Goal: Task Accomplishment & Management: Use online tool/utility

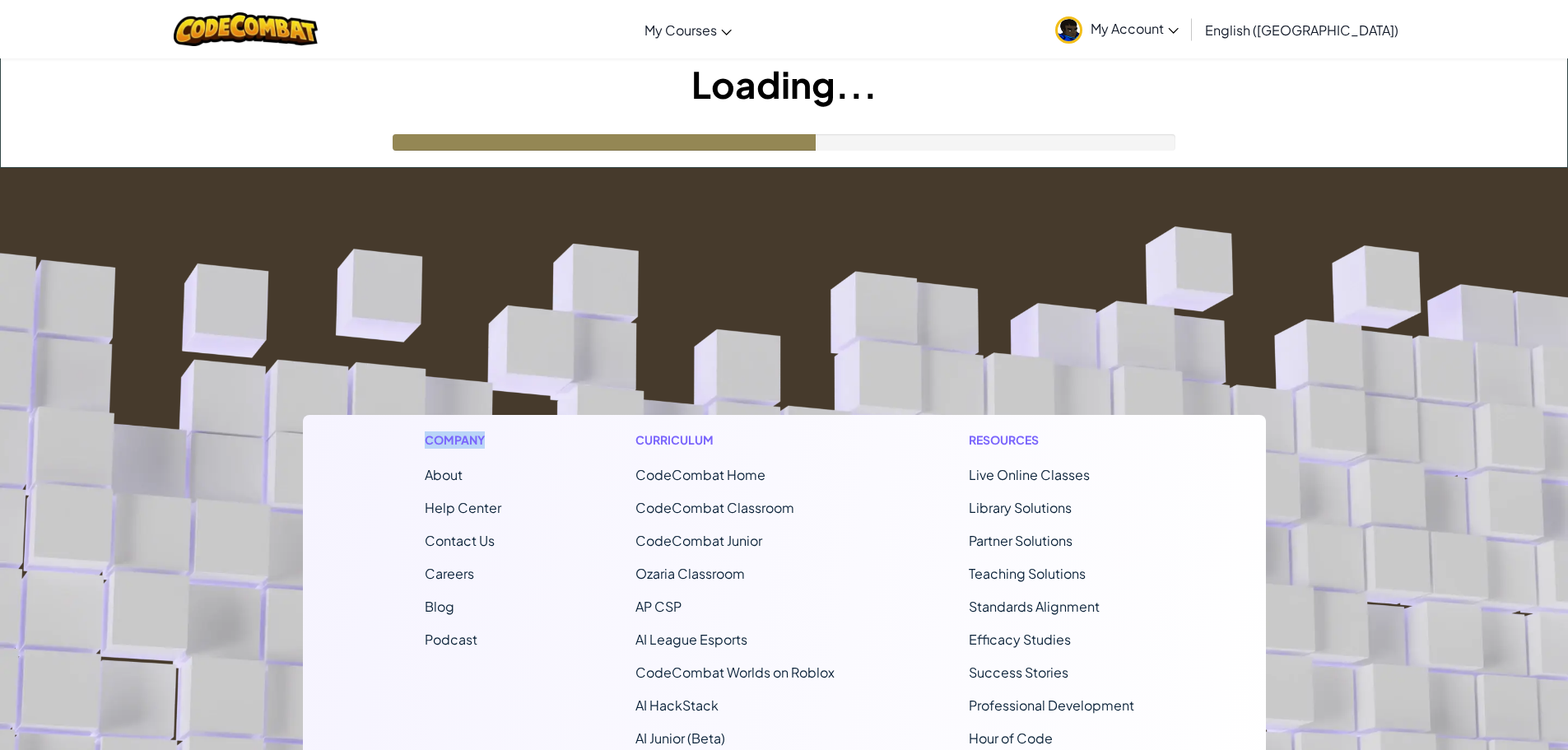
click at [316, 302] on footer "Company About Help Center Contact Us Careers Blog Podcast Curriculum CodeCombat…" at bounding box center [784, 614] width 1568 height 892
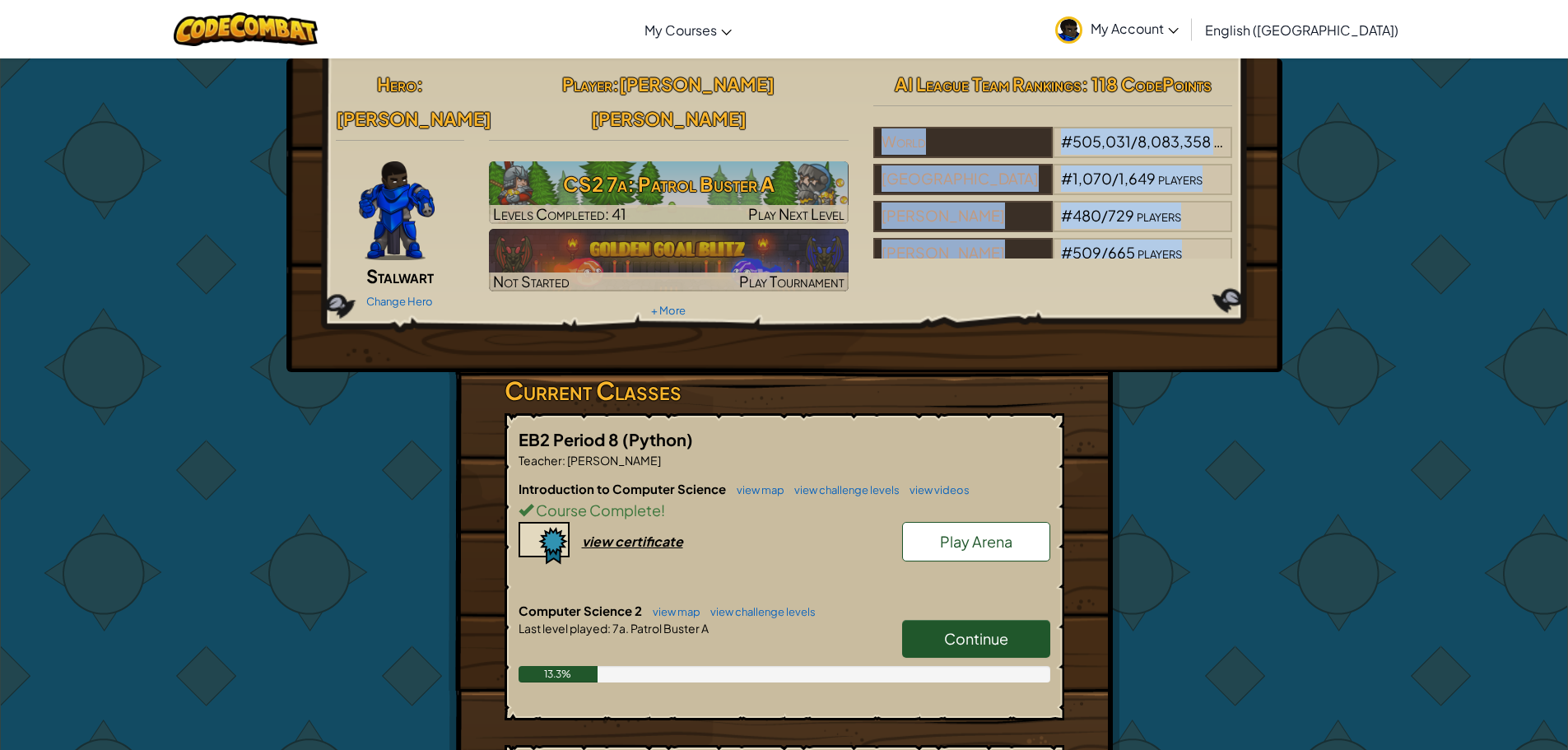
click at [316, 302] on div "Hero : [PERSON_NAME] Change Hero Player : [PERSON_NAME] [PERSON_NAME] CS2 7a: P…" at bounding box center [784, 215] width 996 height 314
click at [997, 522] on link "Play Arena" at bounding box center [976, 541] width 149 height 39
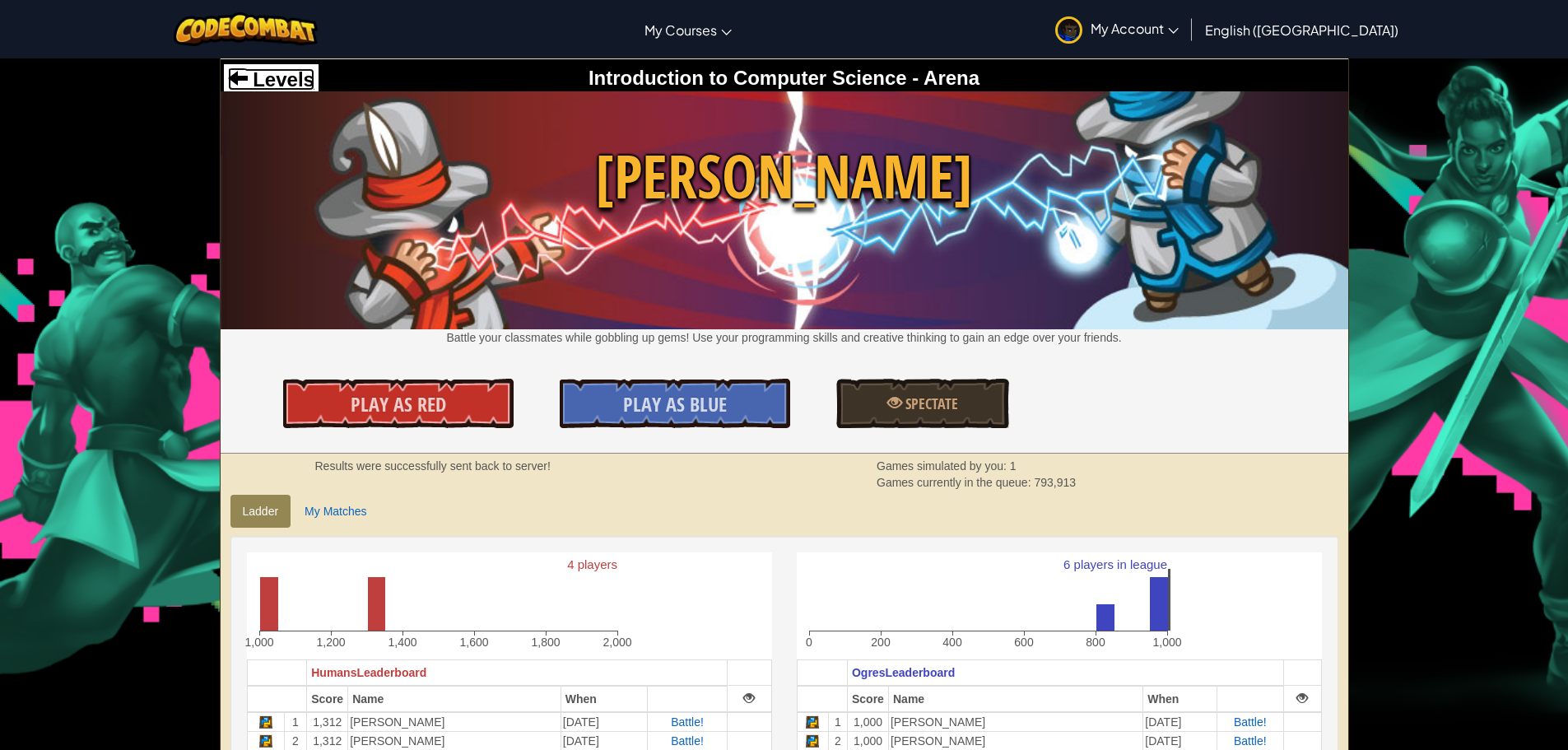
click at [247, 83] on span "Levels" at bounding box center [281, 79] width 67 height 22
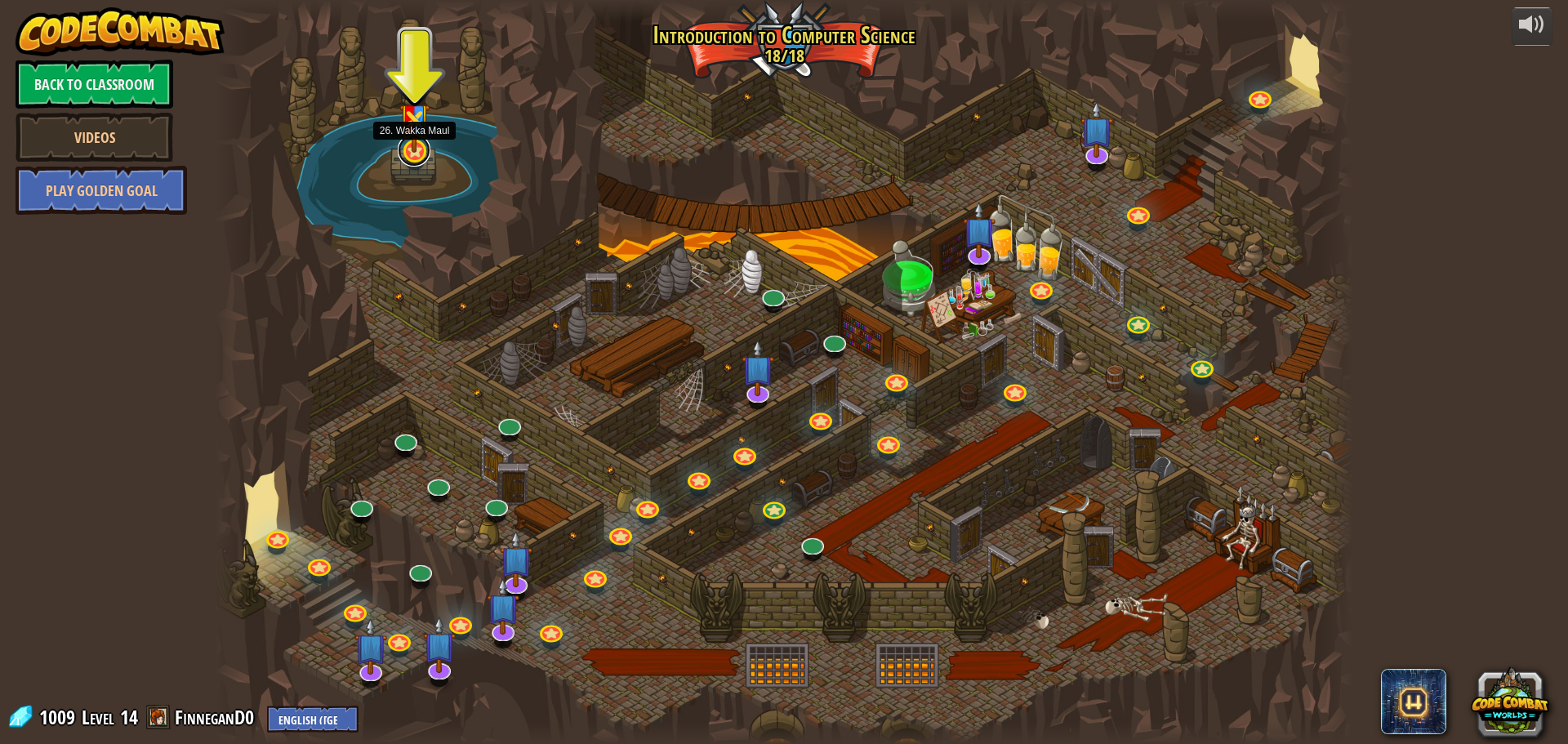
click at [413, 163] on link at bounding box center [414, 150] width 32 height 32
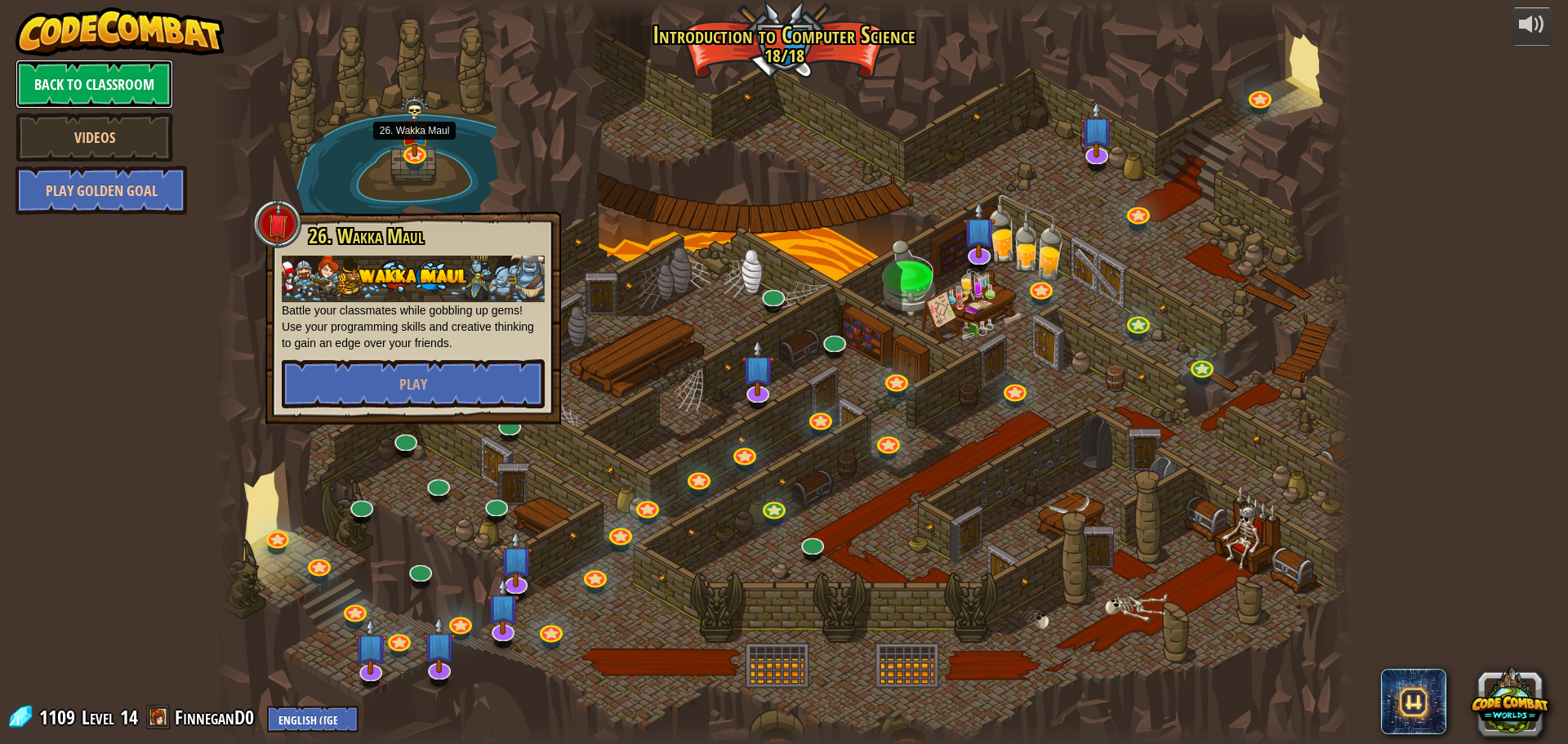
click at [124, 85] on link "Back to Classroom" at bounding box center [94, 85] width 158 height 49
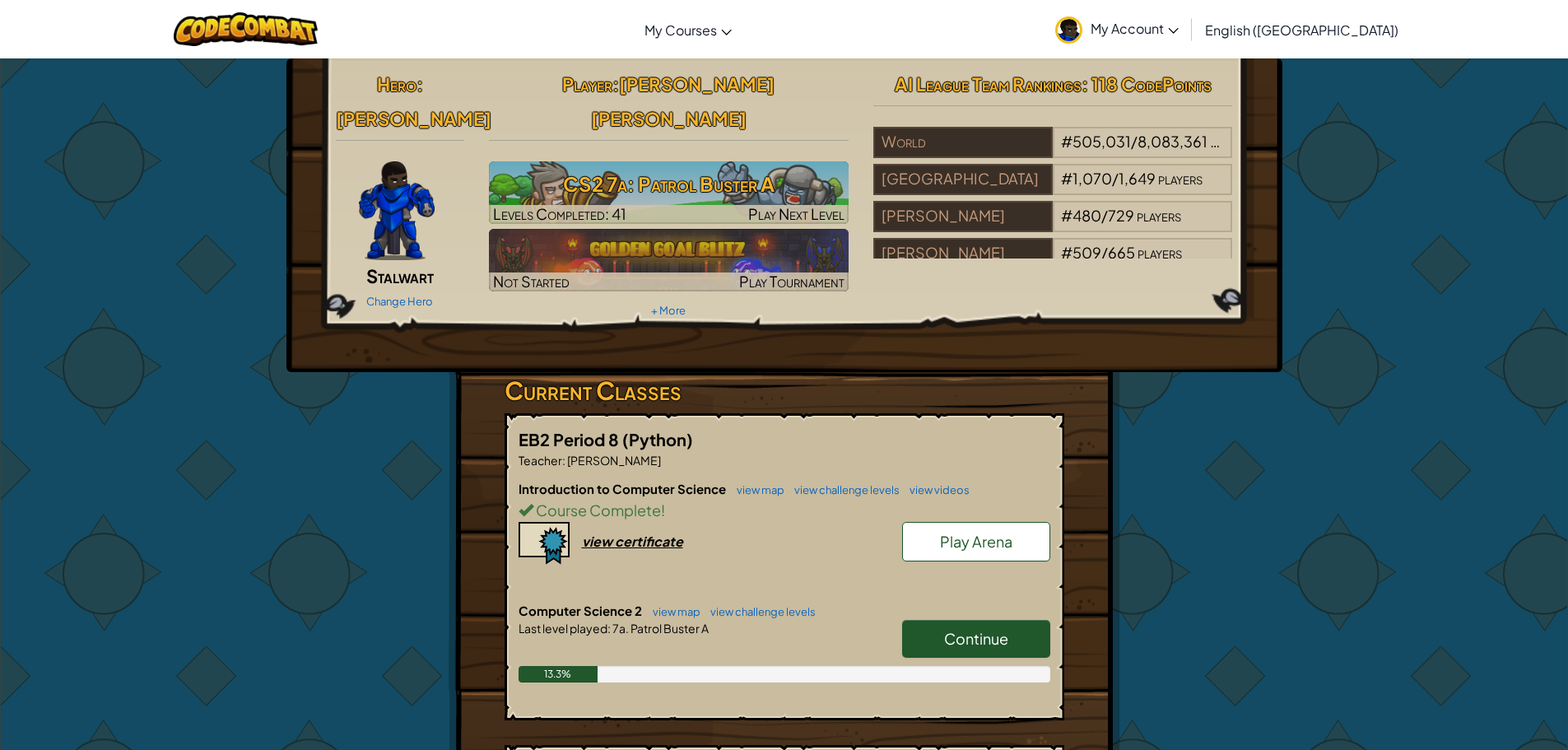
click at [936, 620] on link "Continue" at bounding box center [976, 638] width 149 height 37
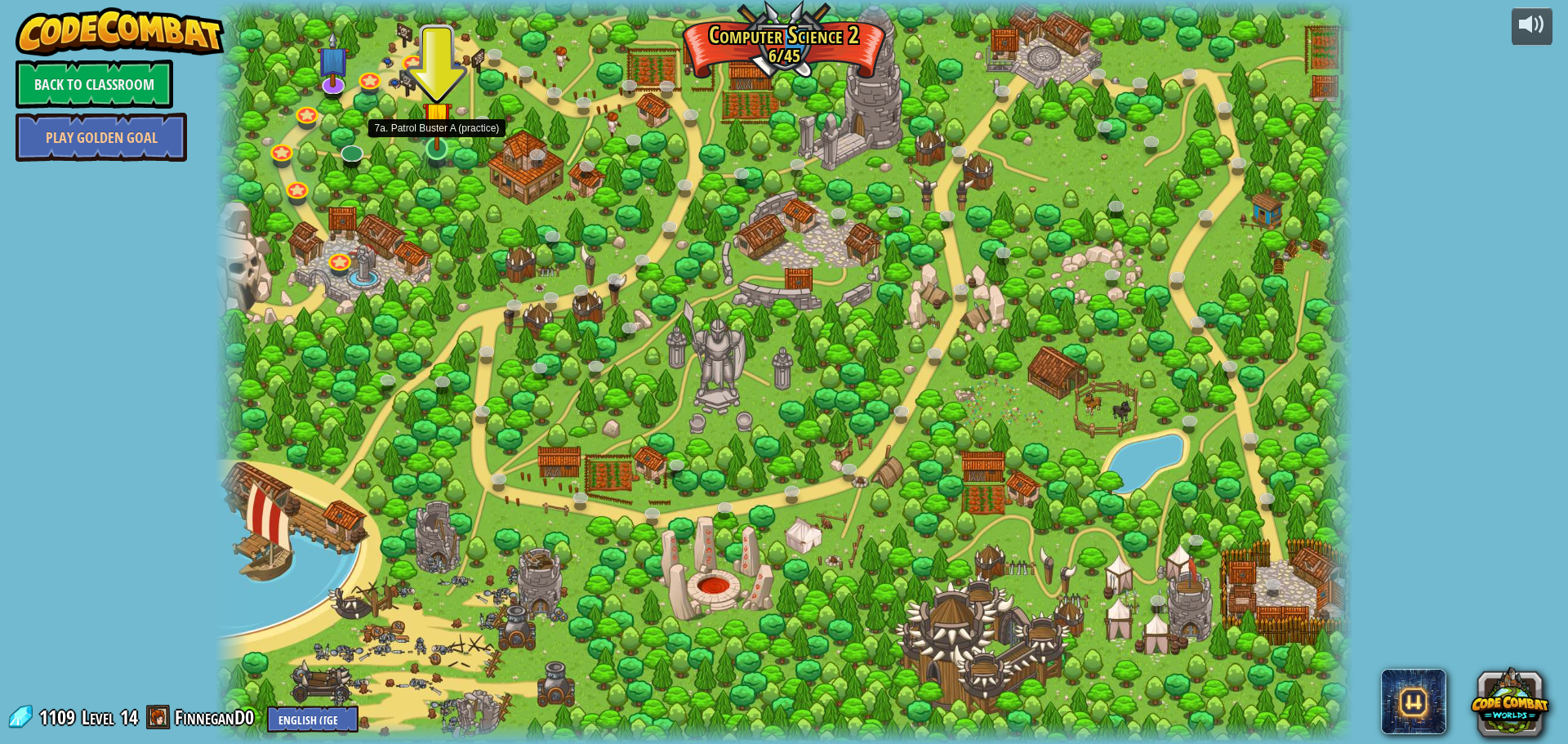
click at [436, 142] on img at bounding box center [438, 116] width 30 height 69
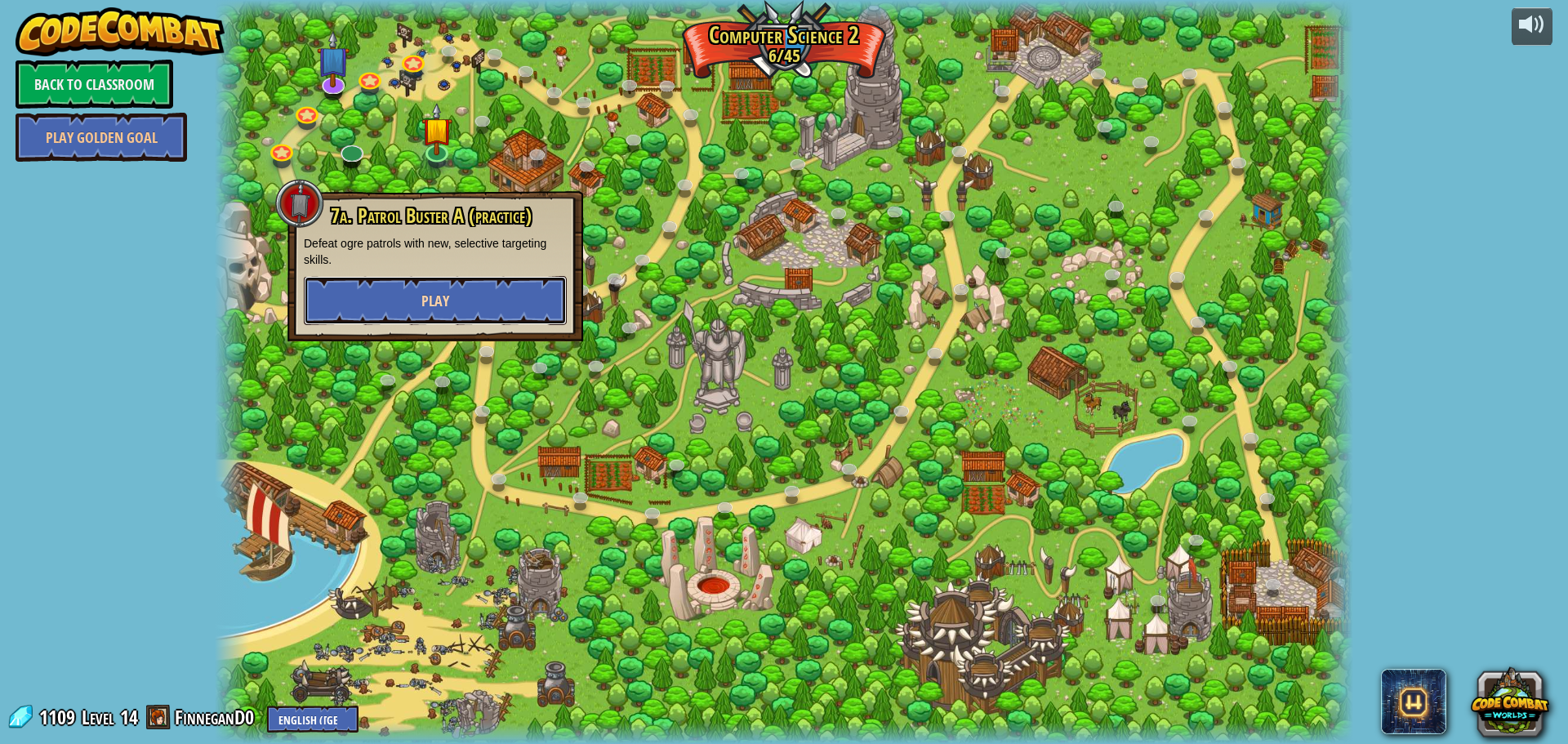
click at [465, 284] on button "Play" at bounding box center [435, 301] width 263 height 49
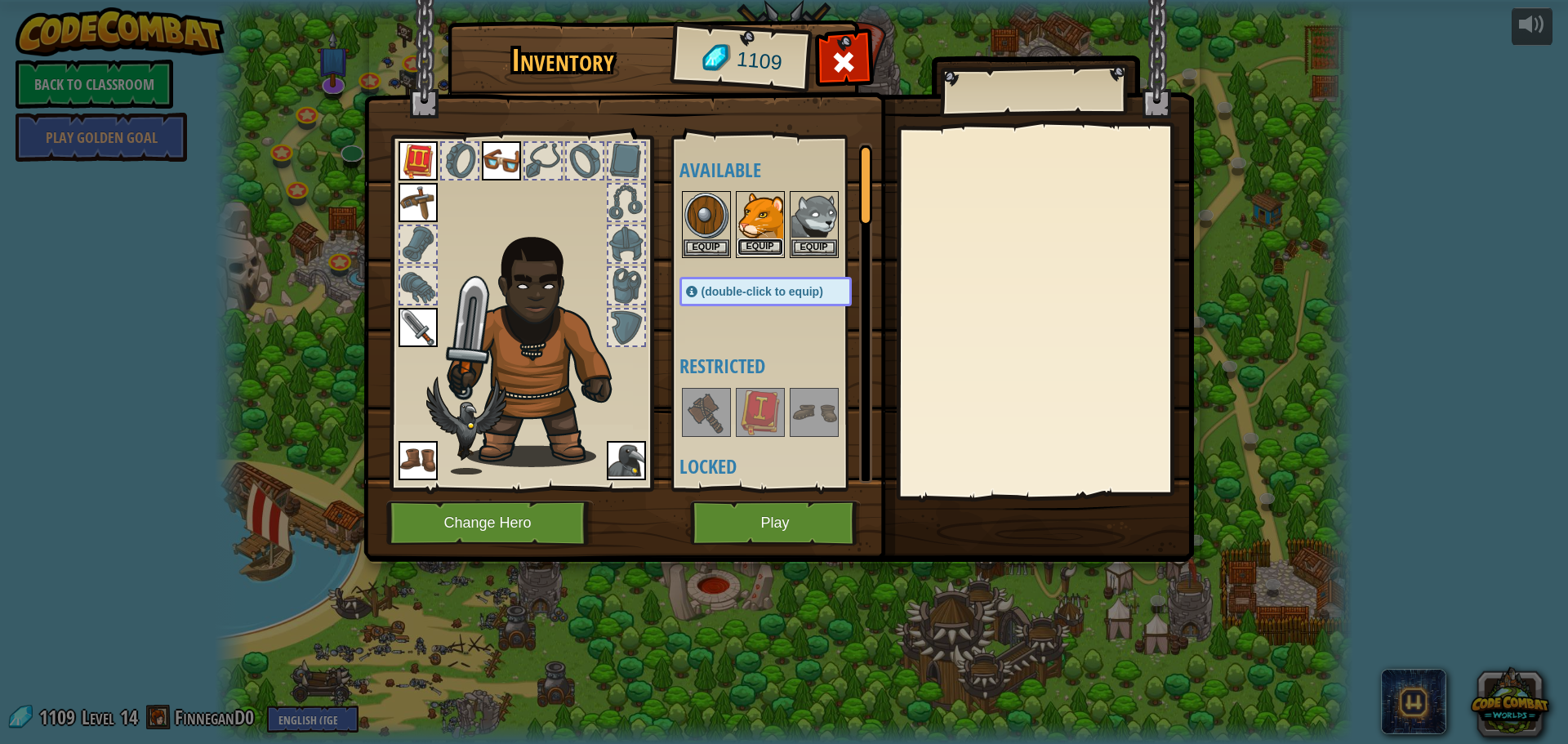
click at [768, 245] on button "Equip" at bounding box center [760, 247] width 46 height 17
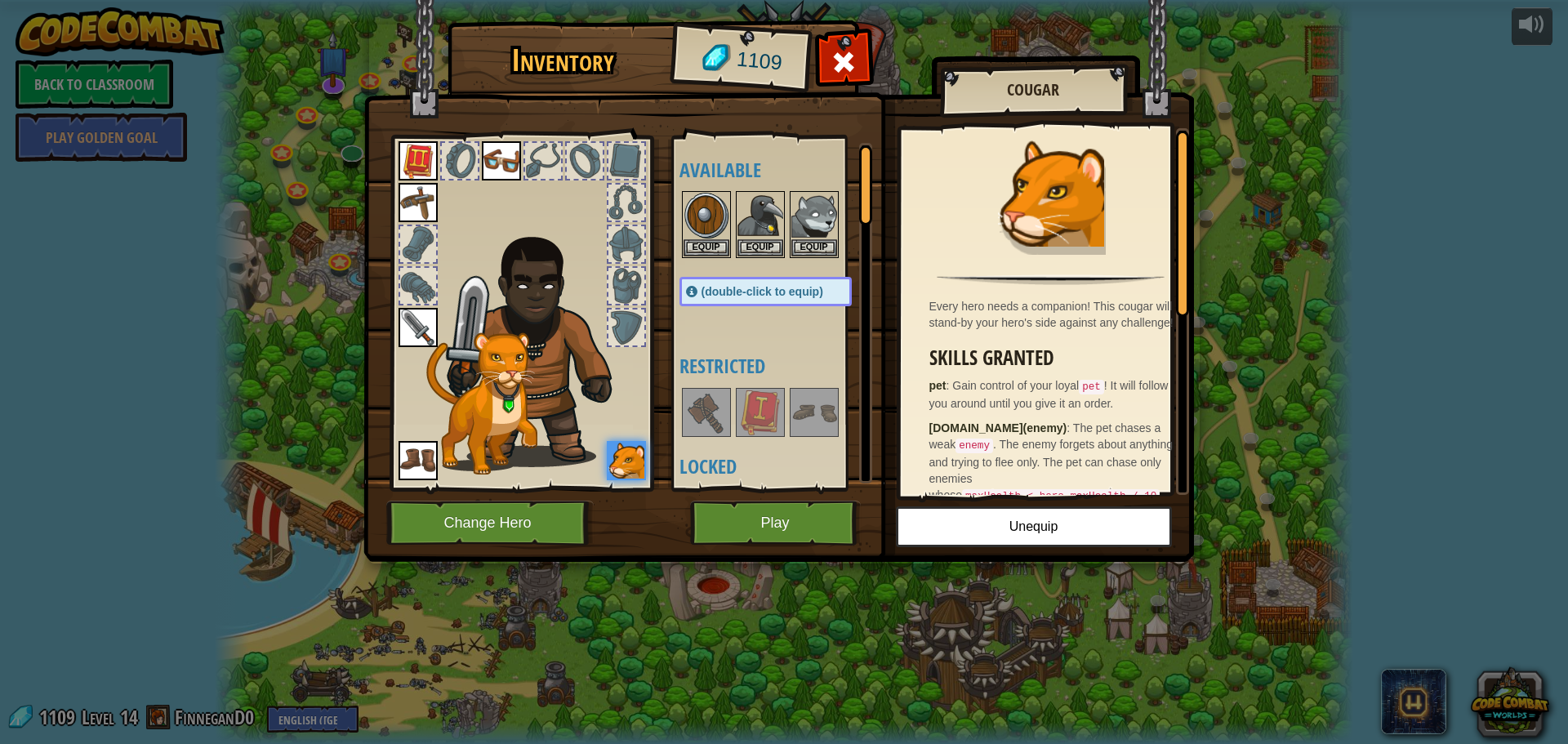
drag, startPoint x: 734, startPoint y: 238, endPoint x: 730, endPoint y: 257, distance: 19.4
click at [735, 240] on div at bounding box center [781, 225] width 205 height 72
click at [731, 245] on div at bounding box center [781, 225] width 205 height 72
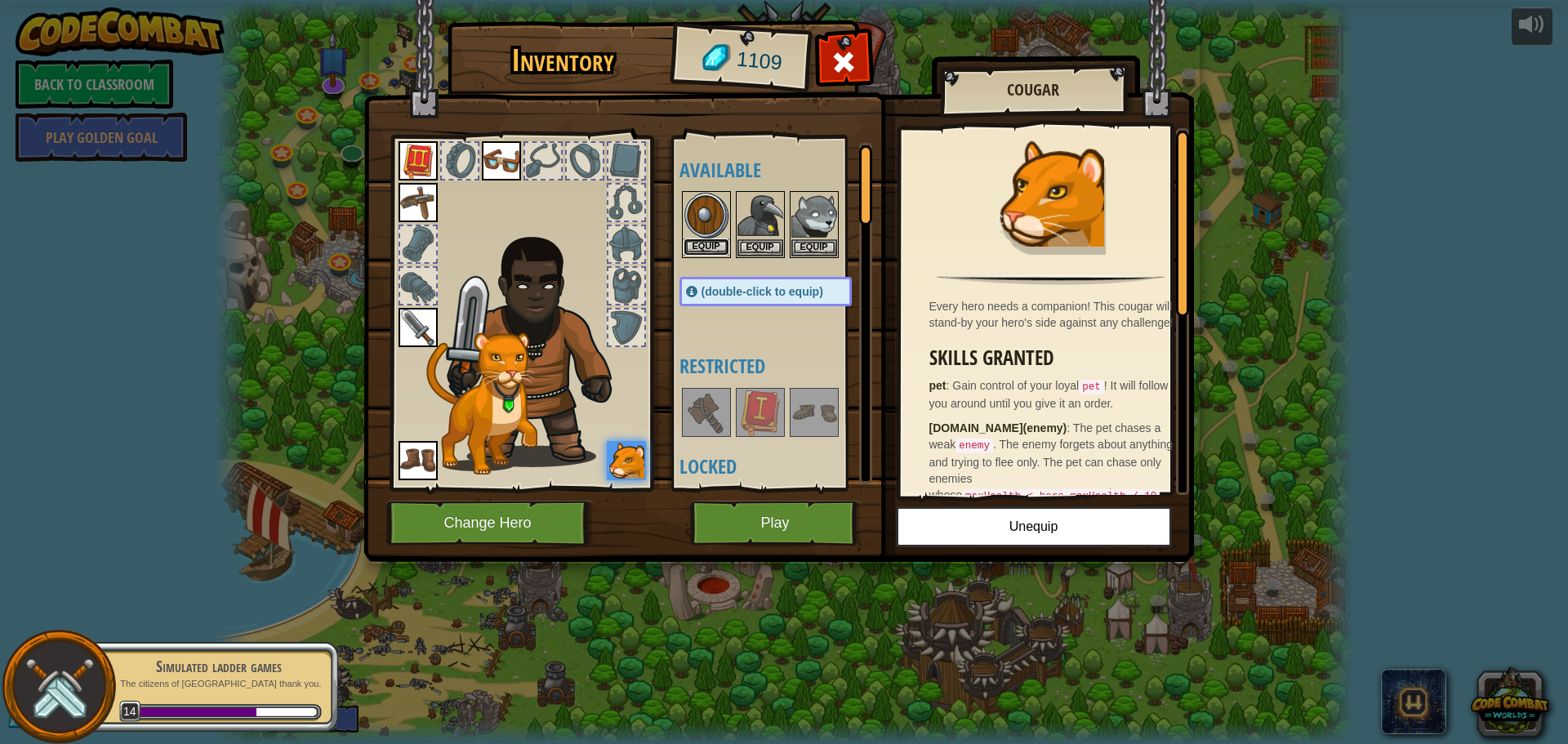
click at [719, 252] on button "Equip" at bounding box center [707, 247] width 46 height 17
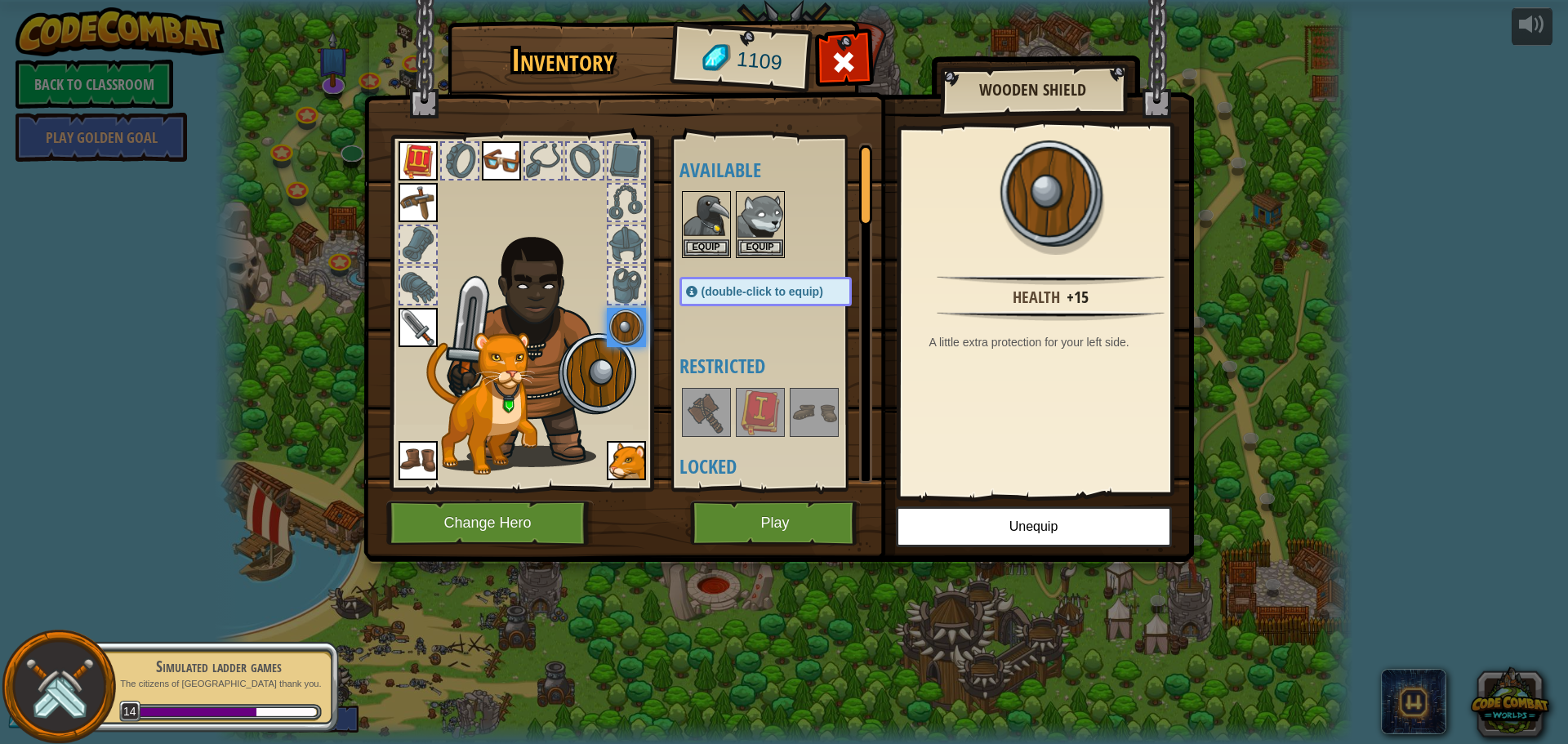
click at [519, 154] on img at bounding box center [500, 161] width 39 height 39
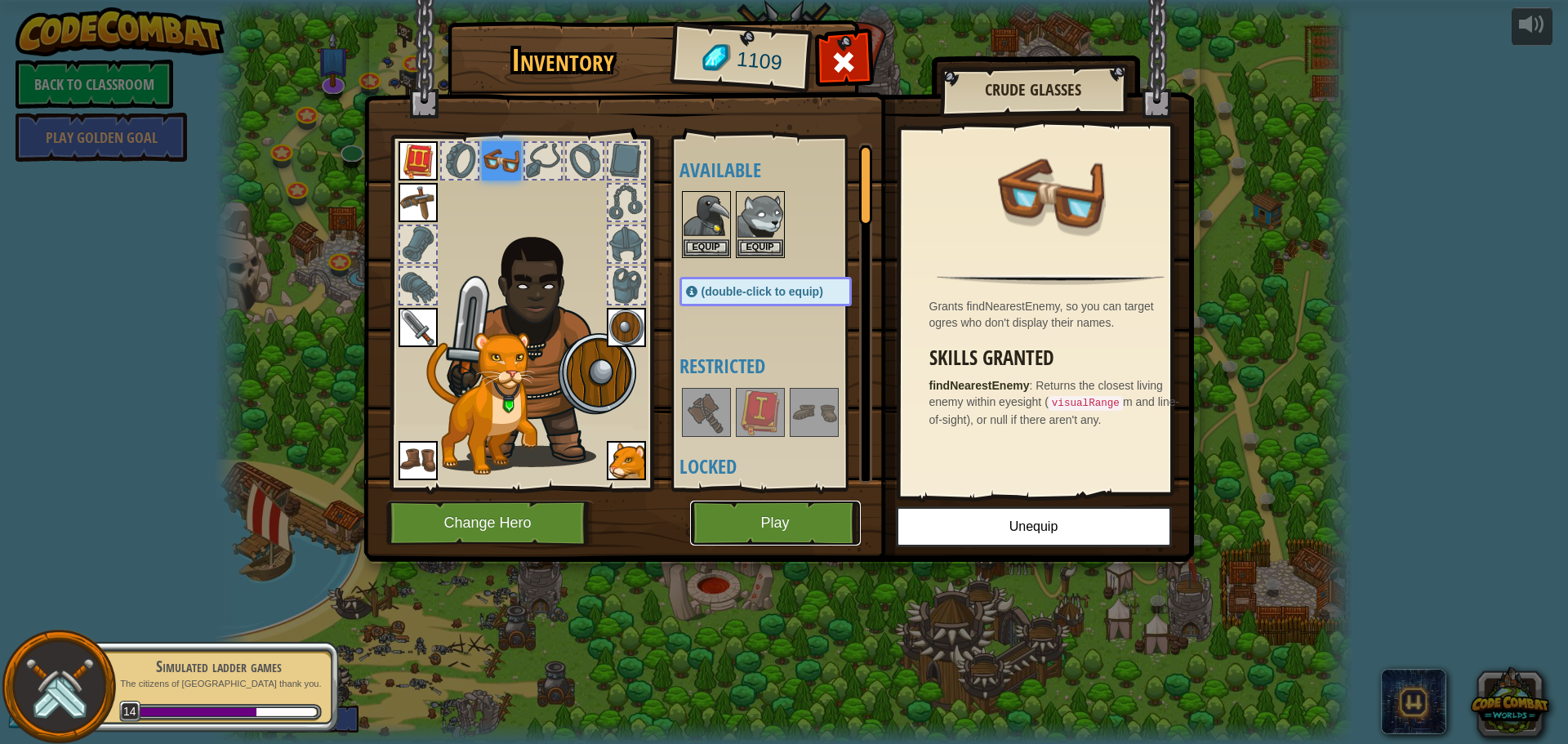
click at [768, 506] on button "Play" at bounding box center [774, 522] width 170 height 45
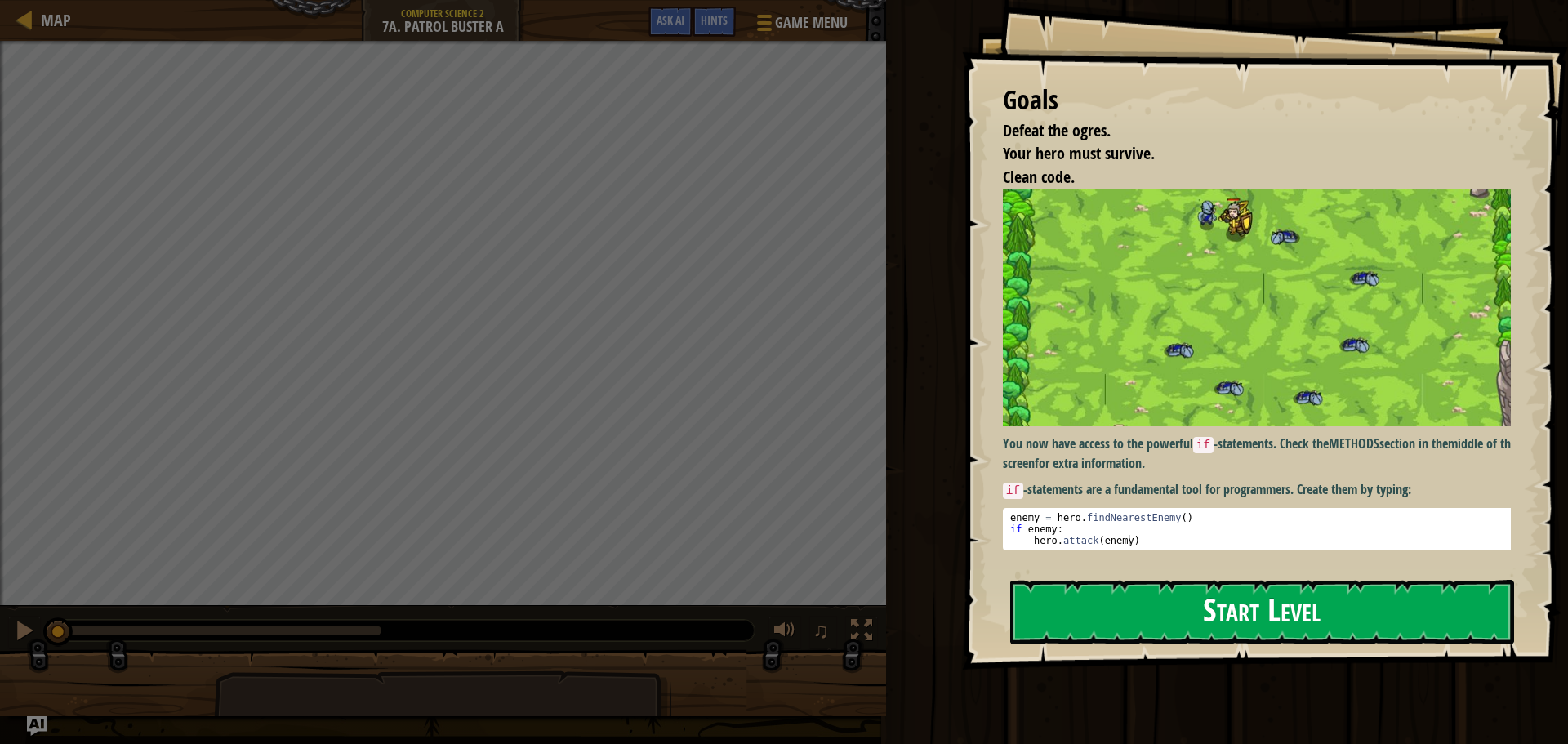
click at [1297, 610] on button "Start Level" at bounding box center [1263, 612] width 504 height 65
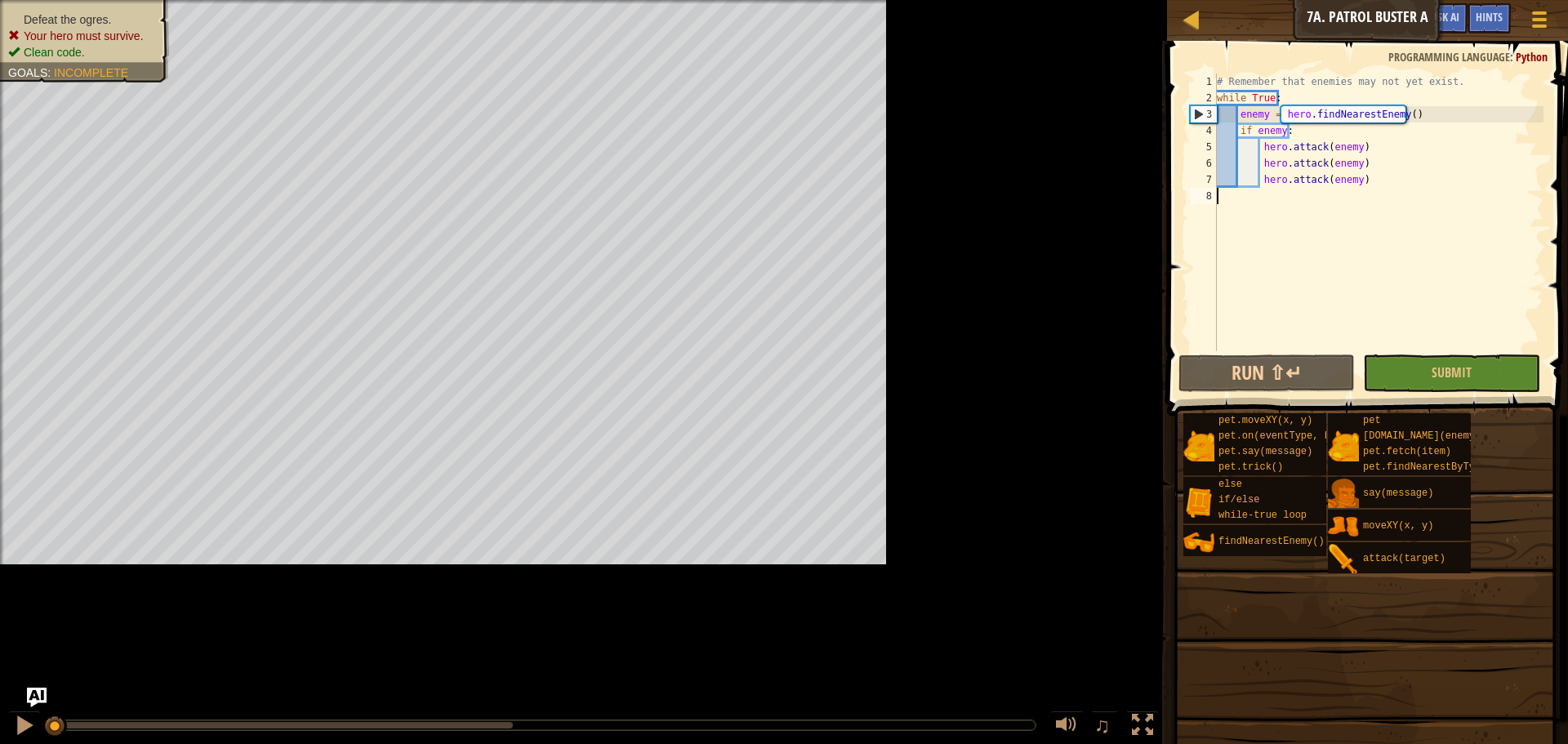
click at [1280, 323] on div "# Remember that enemies may not yet exist. while True : enemy = hero . findNear…" at bounding box center [1519, 228] width 611 height 310
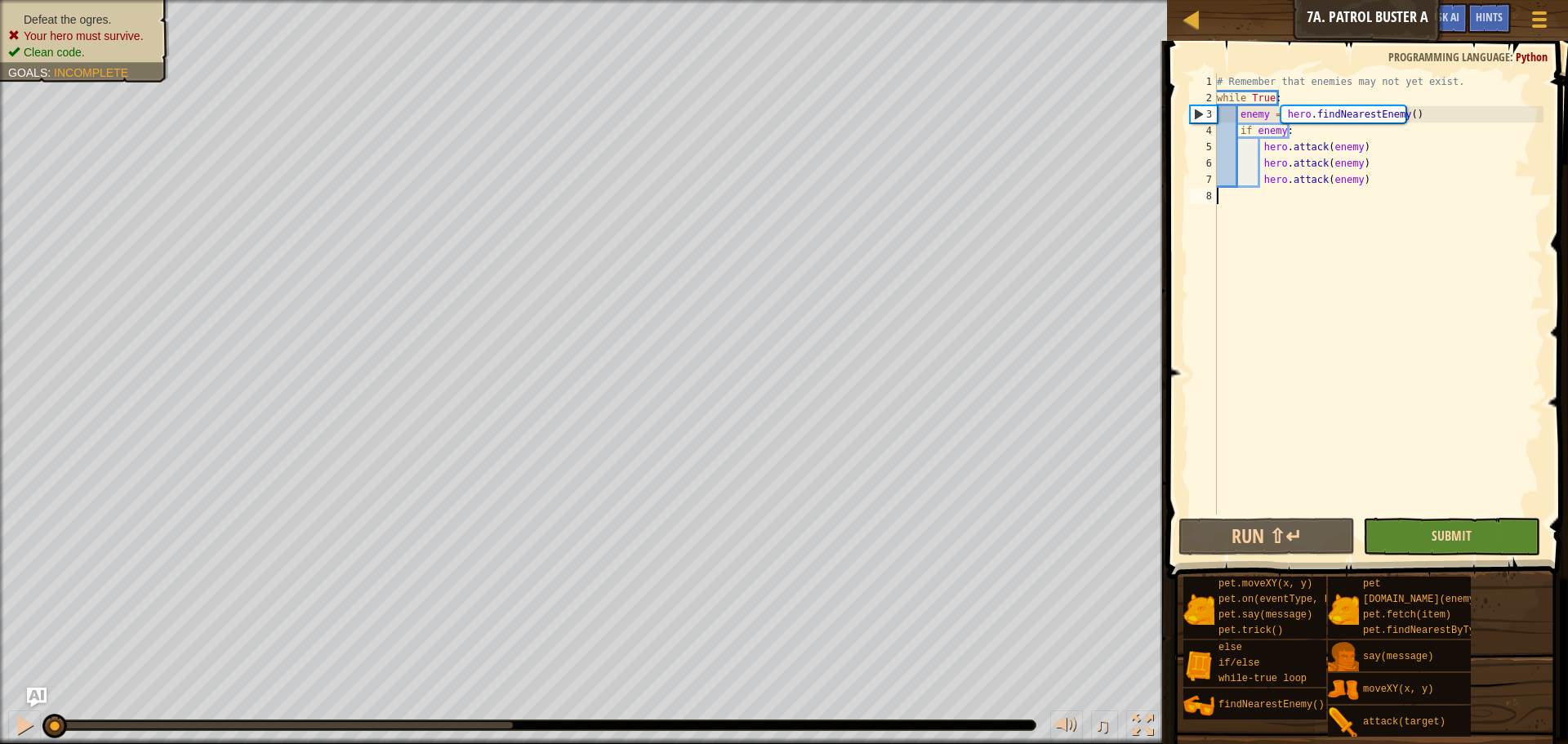
click at [1461, 380] on div "# Remember that enemies may not yet exist. while True : enemy = hero . findNear…" at bounding box center [1379, 310] width 330 height 474
click at [1488, 538] on button "Submit" at bounding box center [1451, 536] width 176 height 37
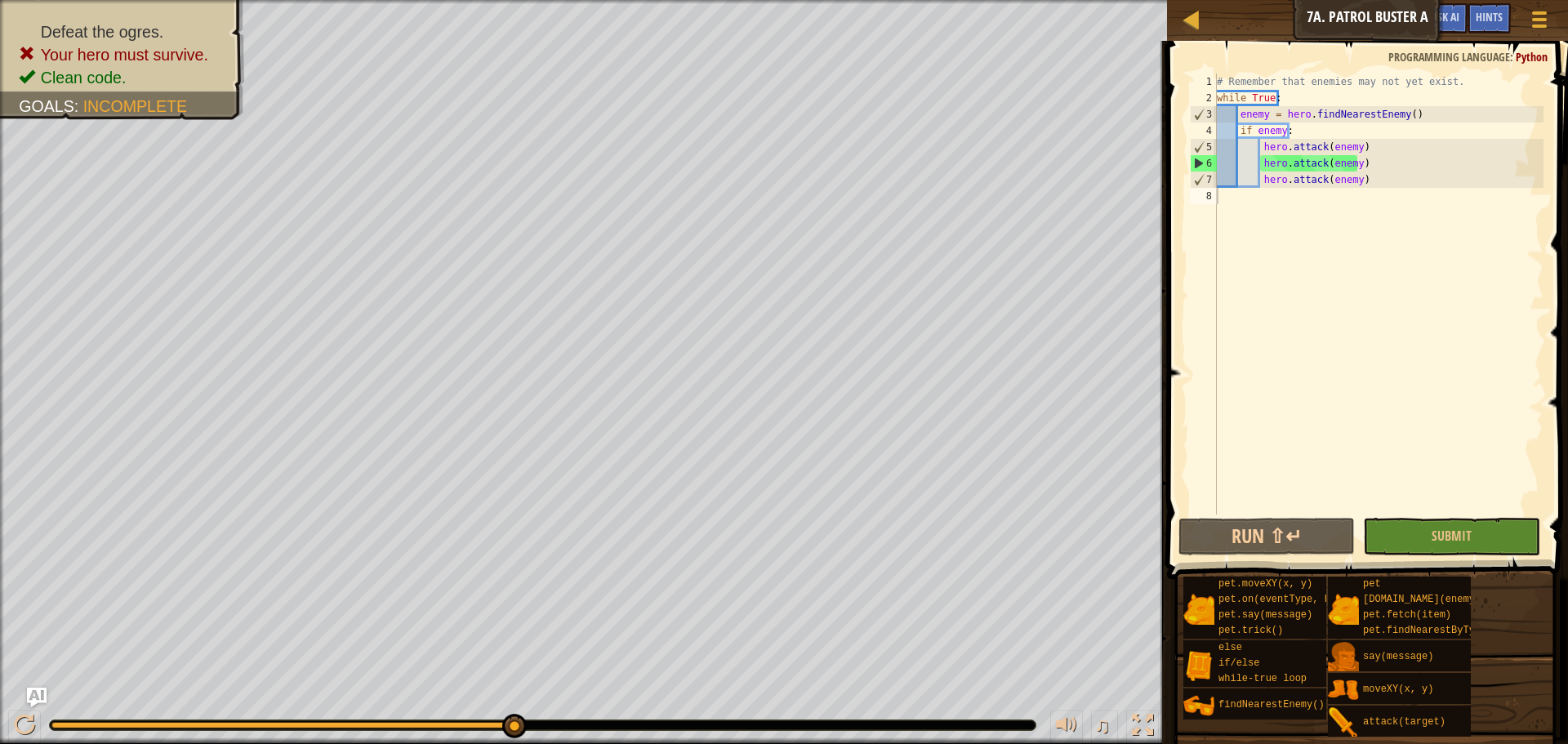
click at [1272, 189] on div "# Remember that enemies may not yet exist. while True : enemy = hero . findNear…" at bounding box center [1379, 310] width 330 height 474
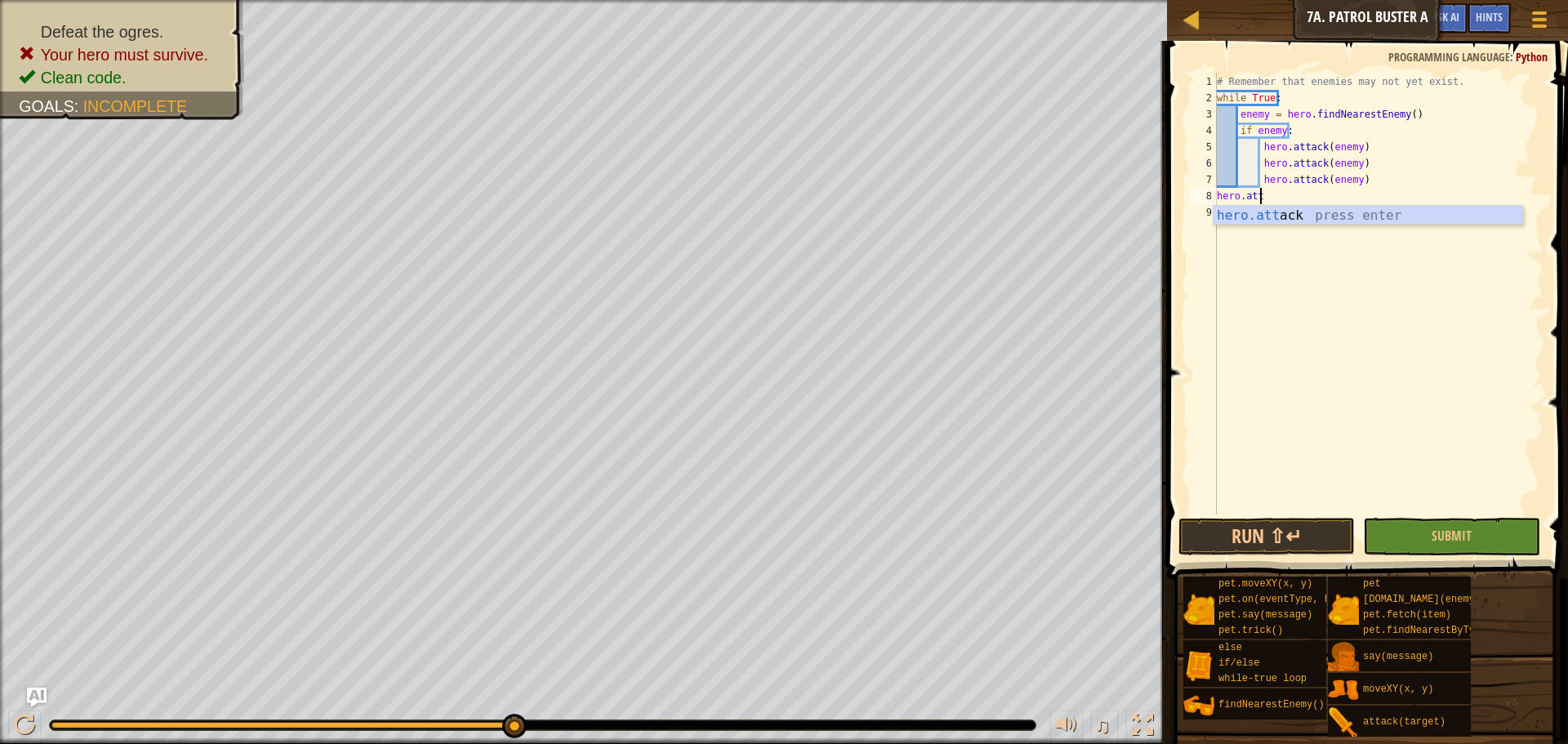
scroll to position [8, 3]
click at [1422, 546] on button "Submit" at bounding box center [1451, 536] width 176 height 37
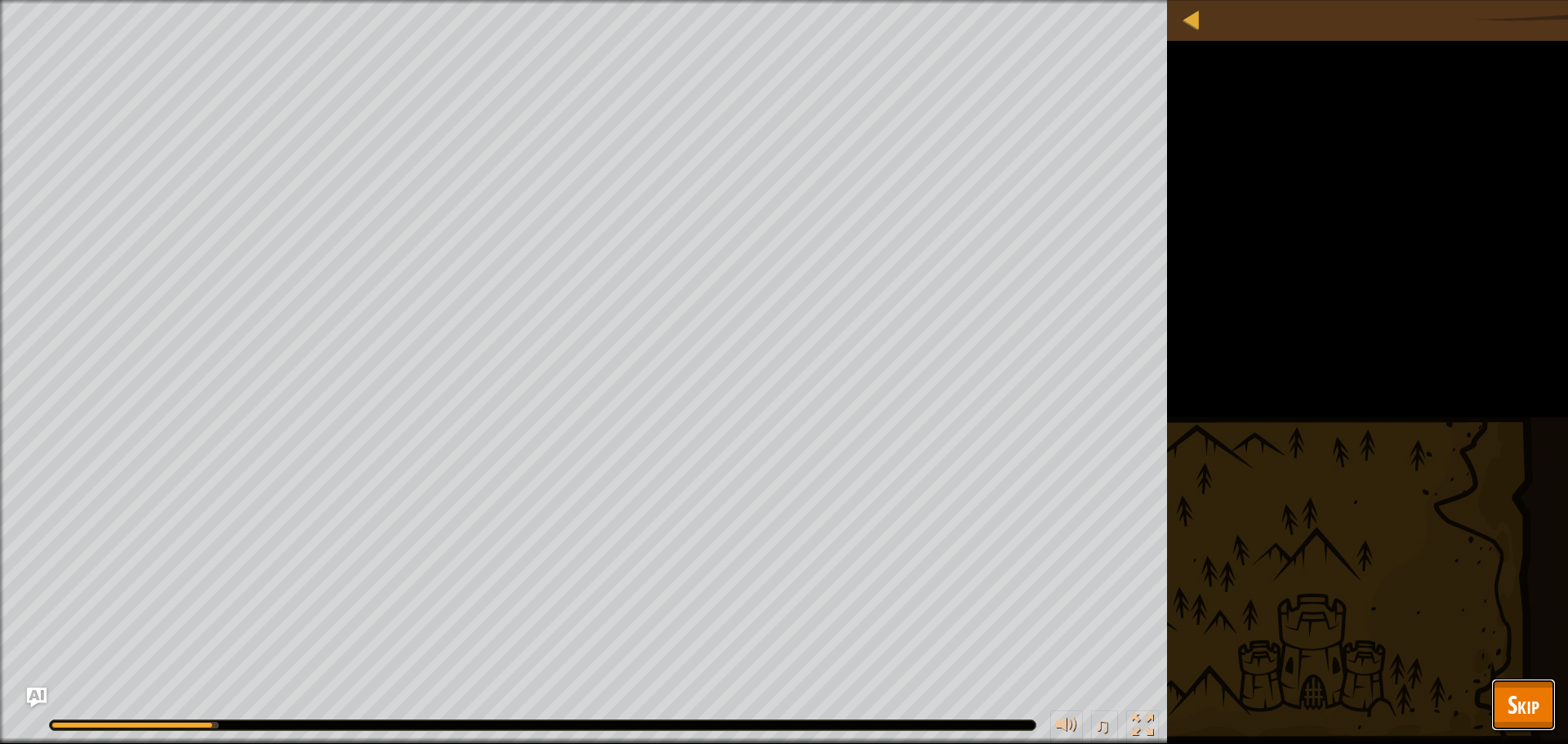
click at [1539, 712] on button "Skip" at bounding box center [1524, 704] width 65 height 52
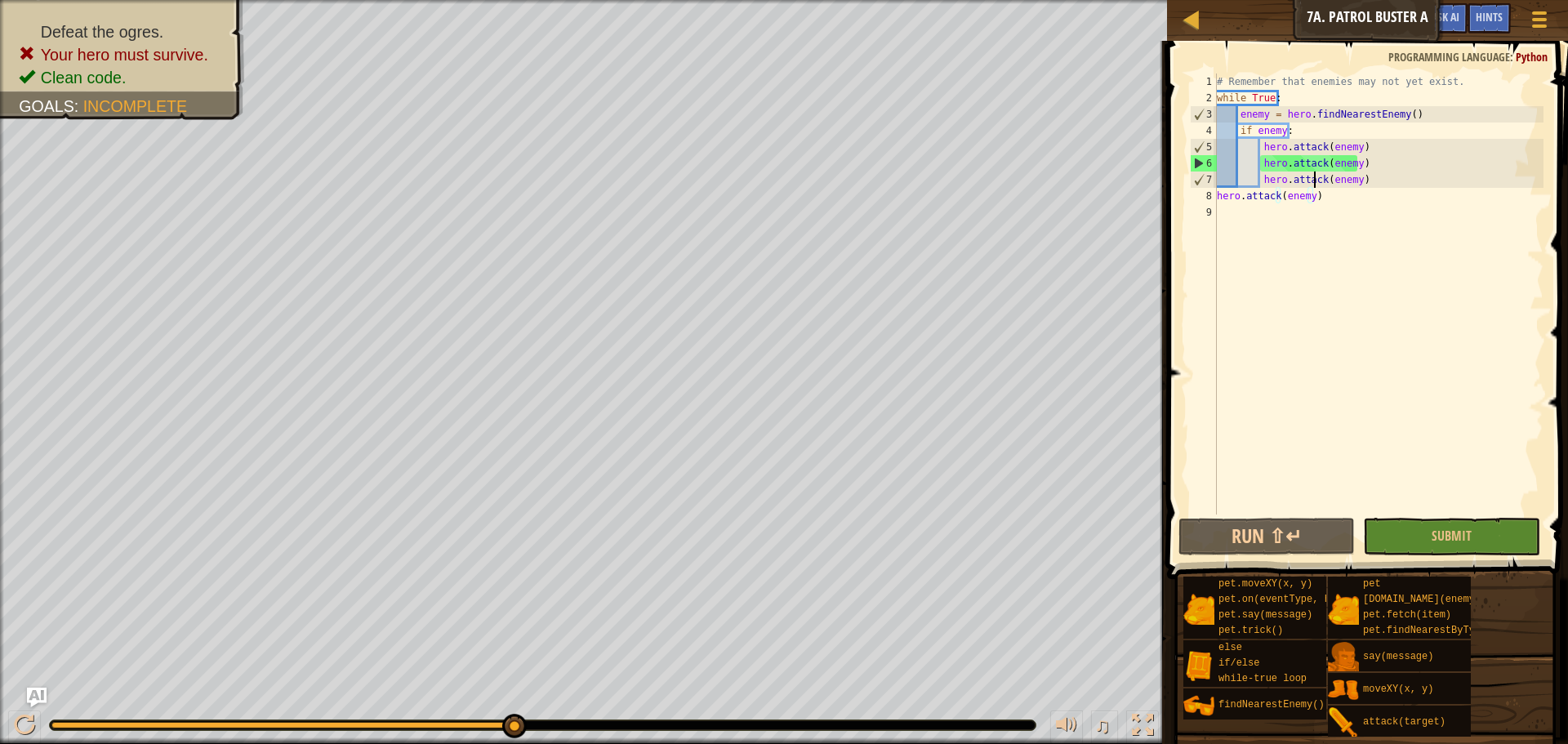
click at [1317, 187] on div "# Remember that enemies may not yet exist. while True : enemy = hero . findNear…" at bounding box center [1379, 310] width 330 height 474
click at [1316, 199] on div "# Remember that enemies may not yet exist. while True : enemy = hero . findNear…" at bounding box center [1379, 310] width 330 height 474
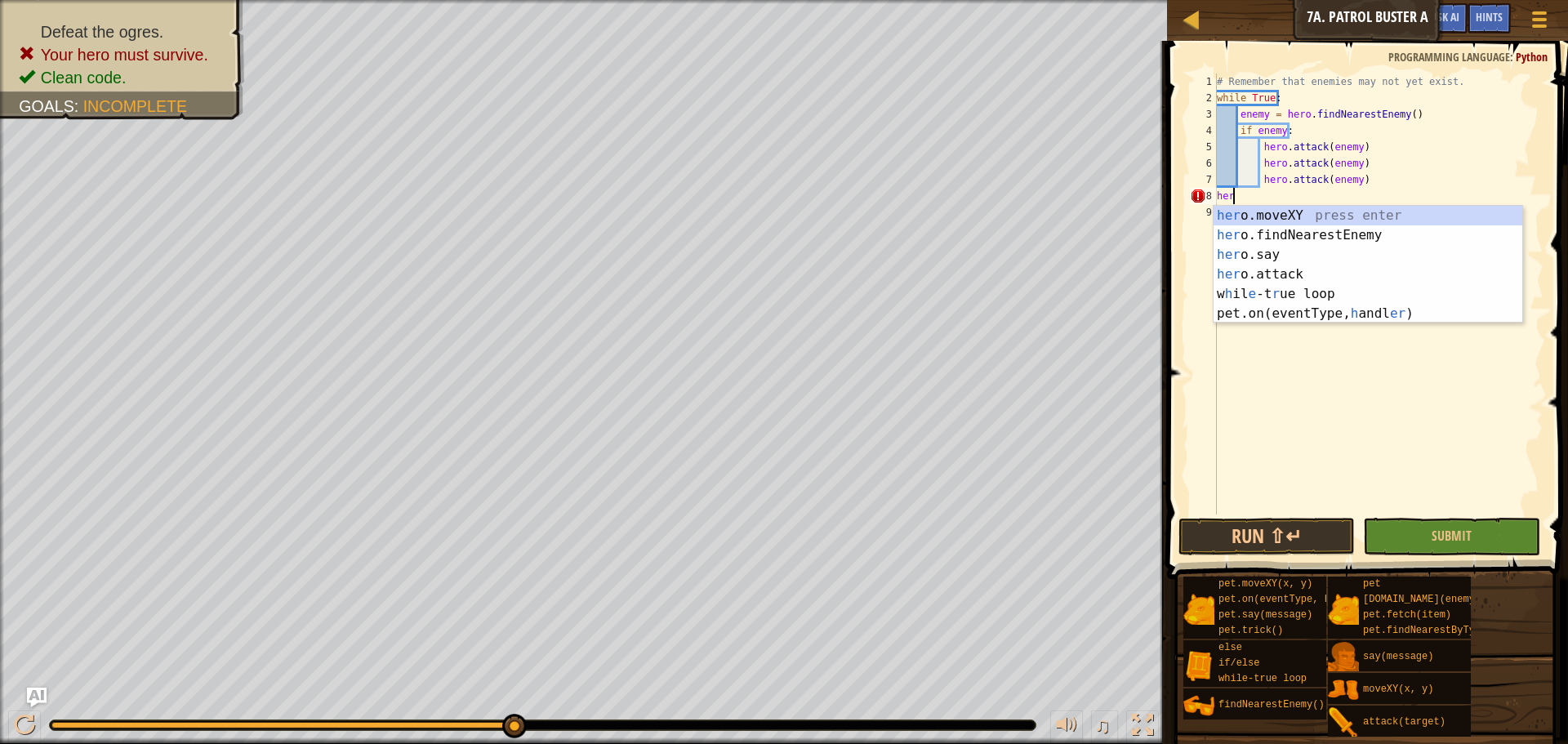
scroll to position [8, 0]
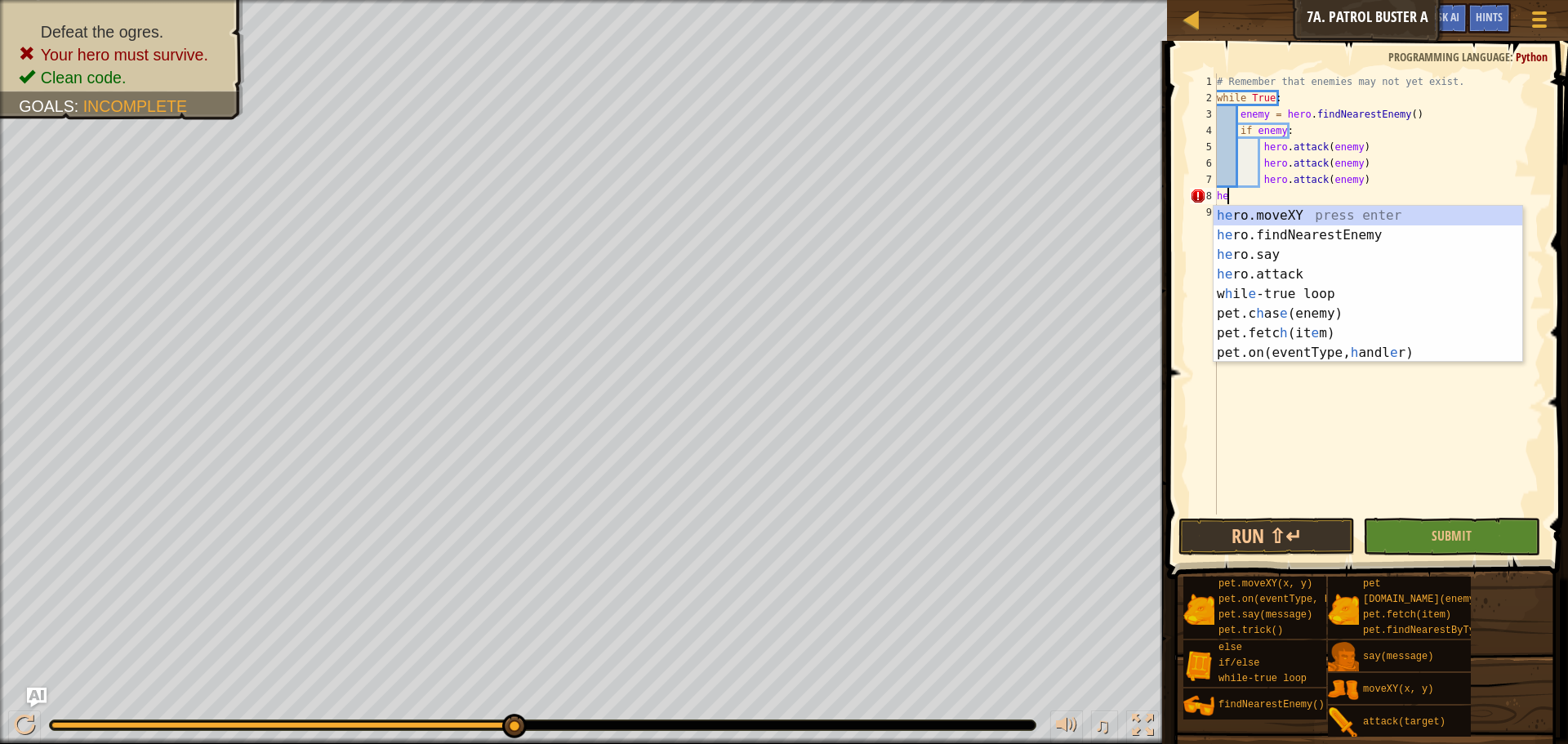
type textarea "h"
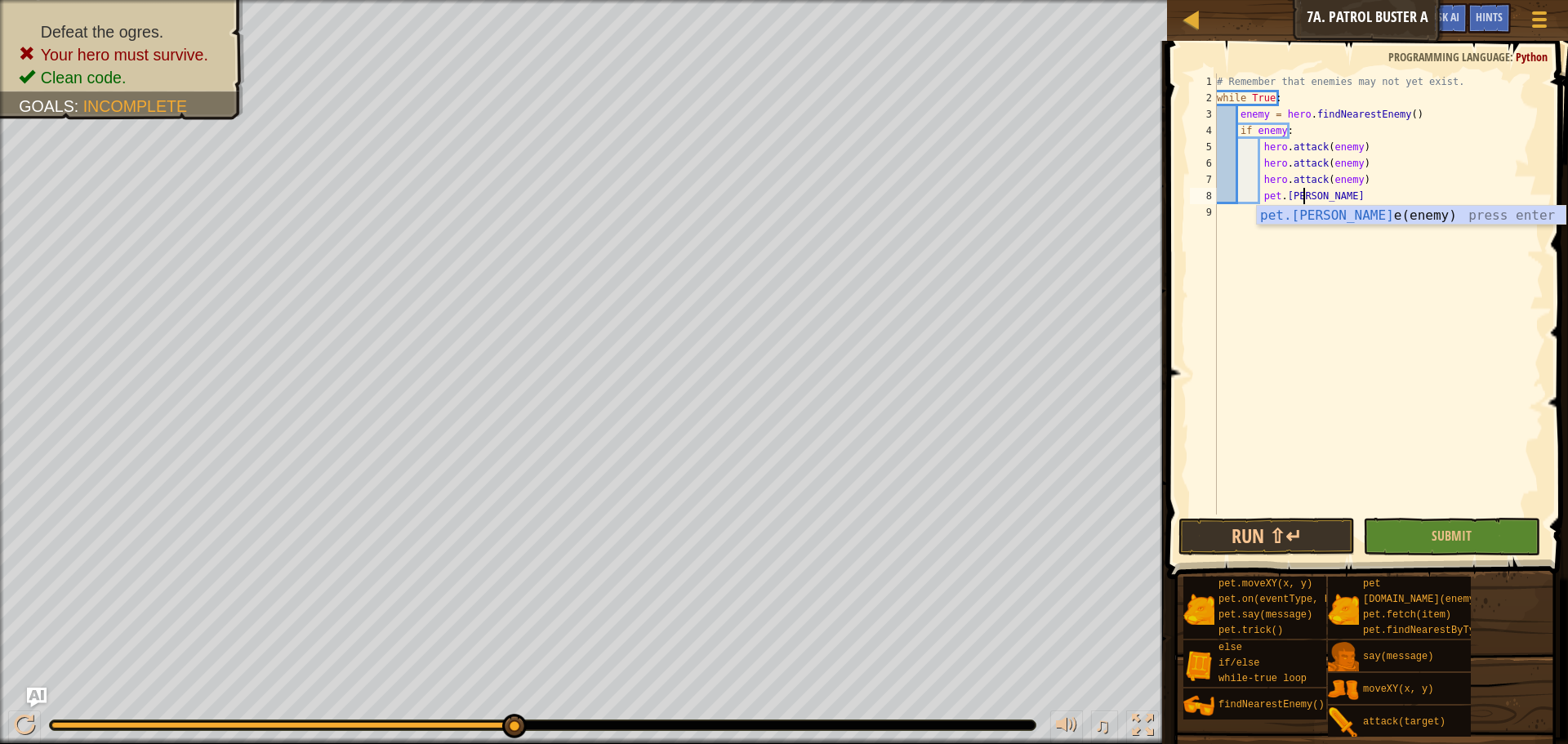
scroll to position [8, 7]
type textarea "[DOMAIN_NAME](enemy)"
click at [1449, 534] on span "Submit" at bounding box center [1452, 536] width 40 height 18
